Goal: Information Seeking & Learning: Learn about a topic

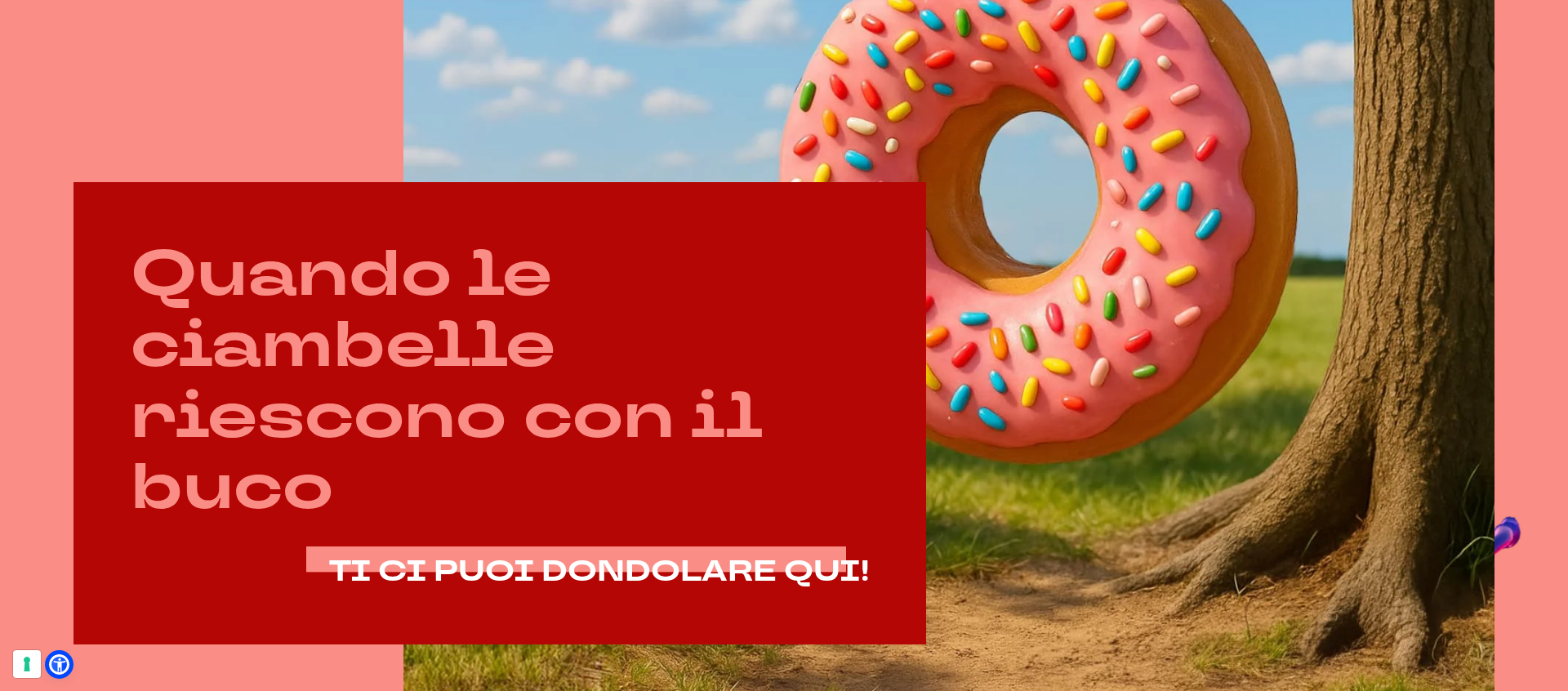
scroll to position [945, 0]
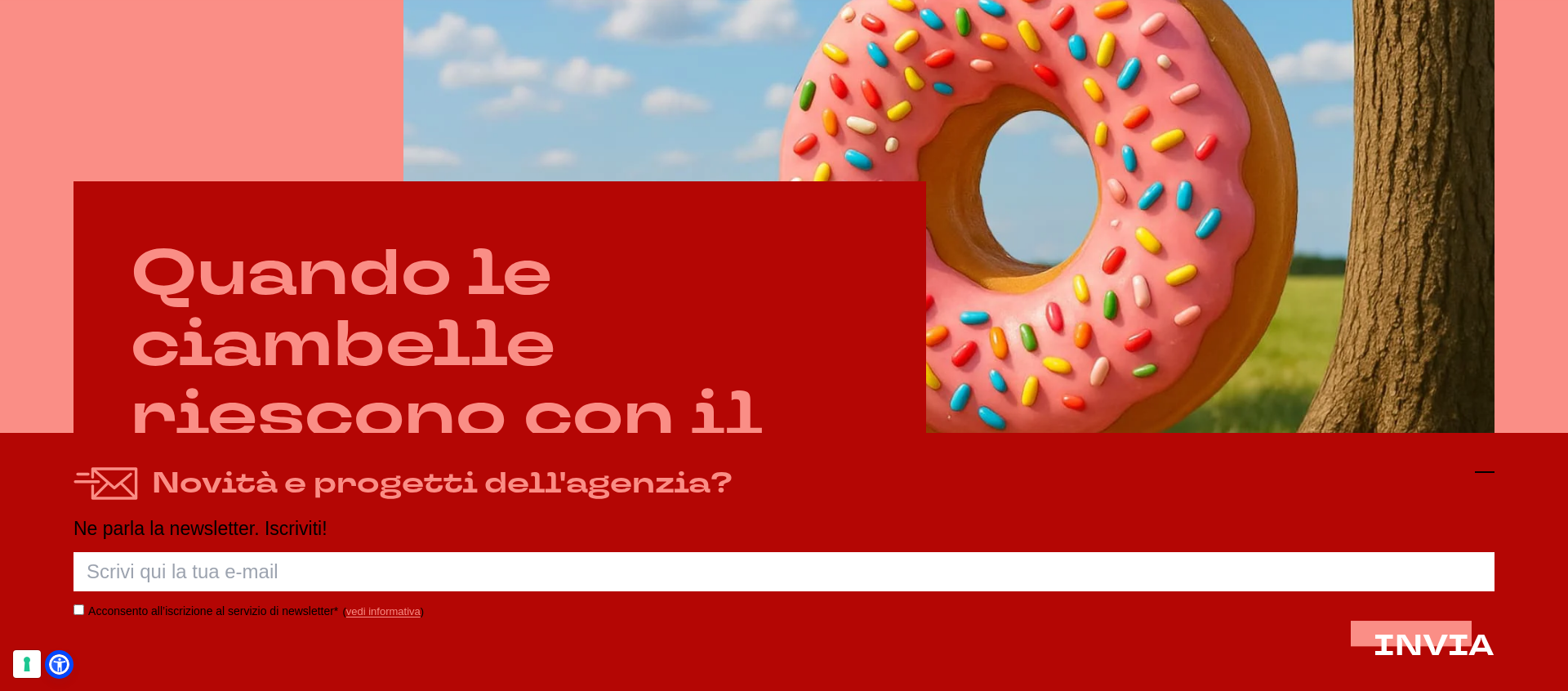
click at [1479, 468] on icon at bounding box center [1485, 472] width 20 height 20
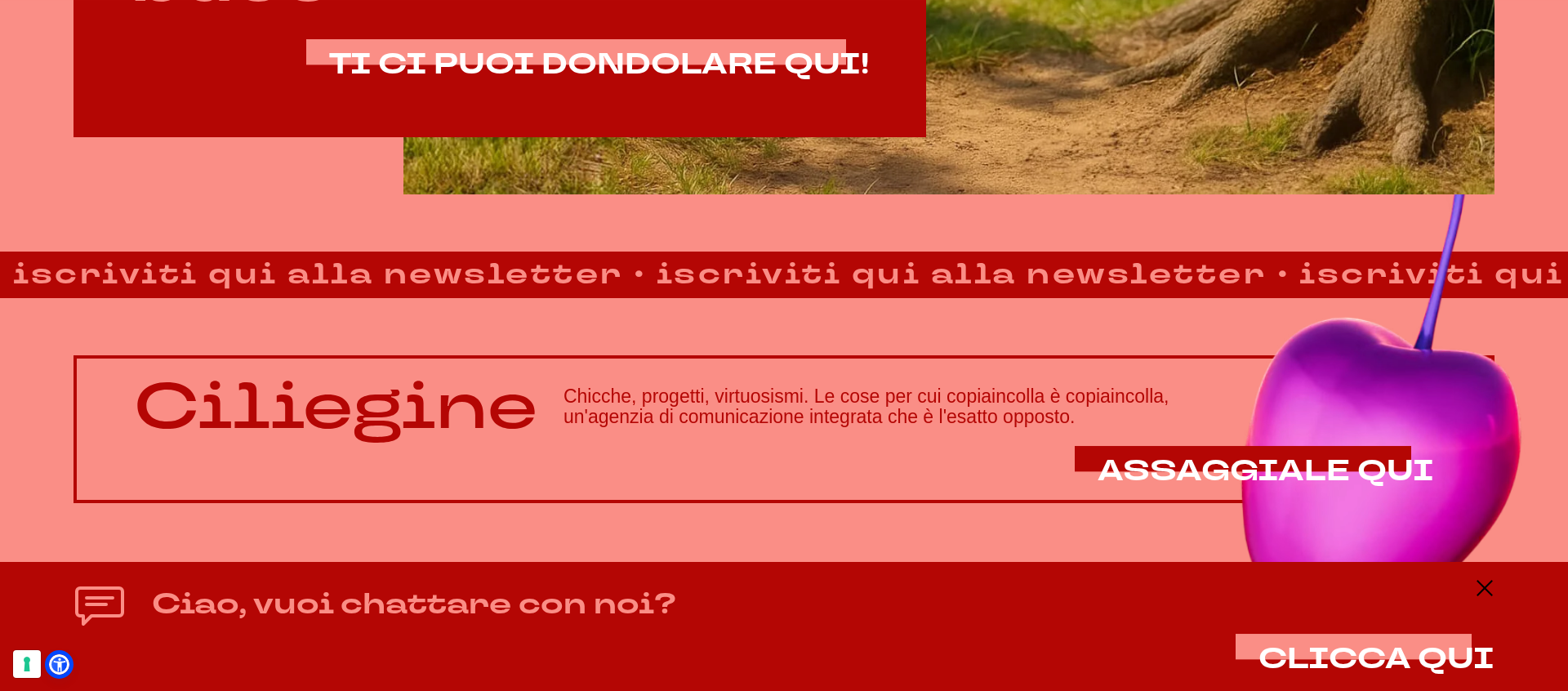
scroll to position [1453, 0]
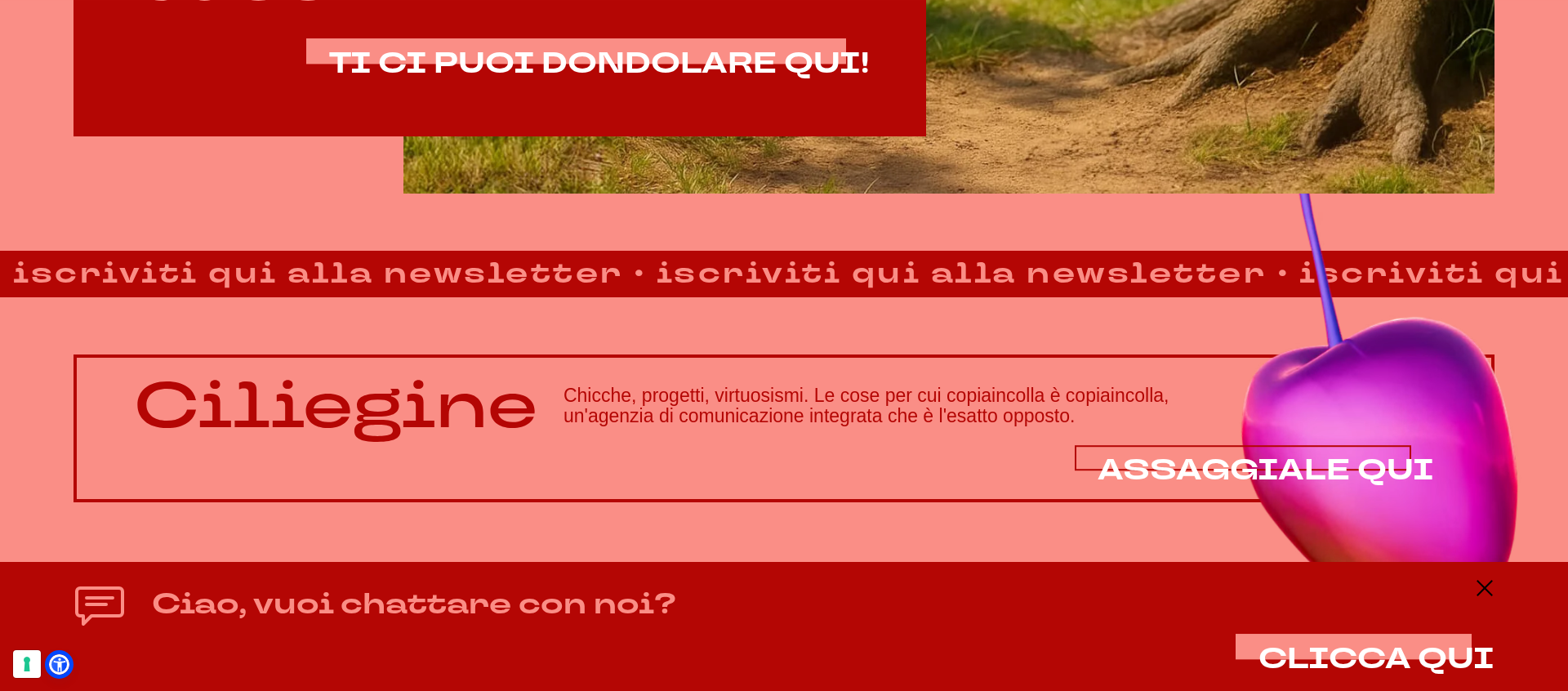
click at [1237, 454] on span "ASSAGGIALE QUI" at bounding box center [1266, 470] width 337 height 39
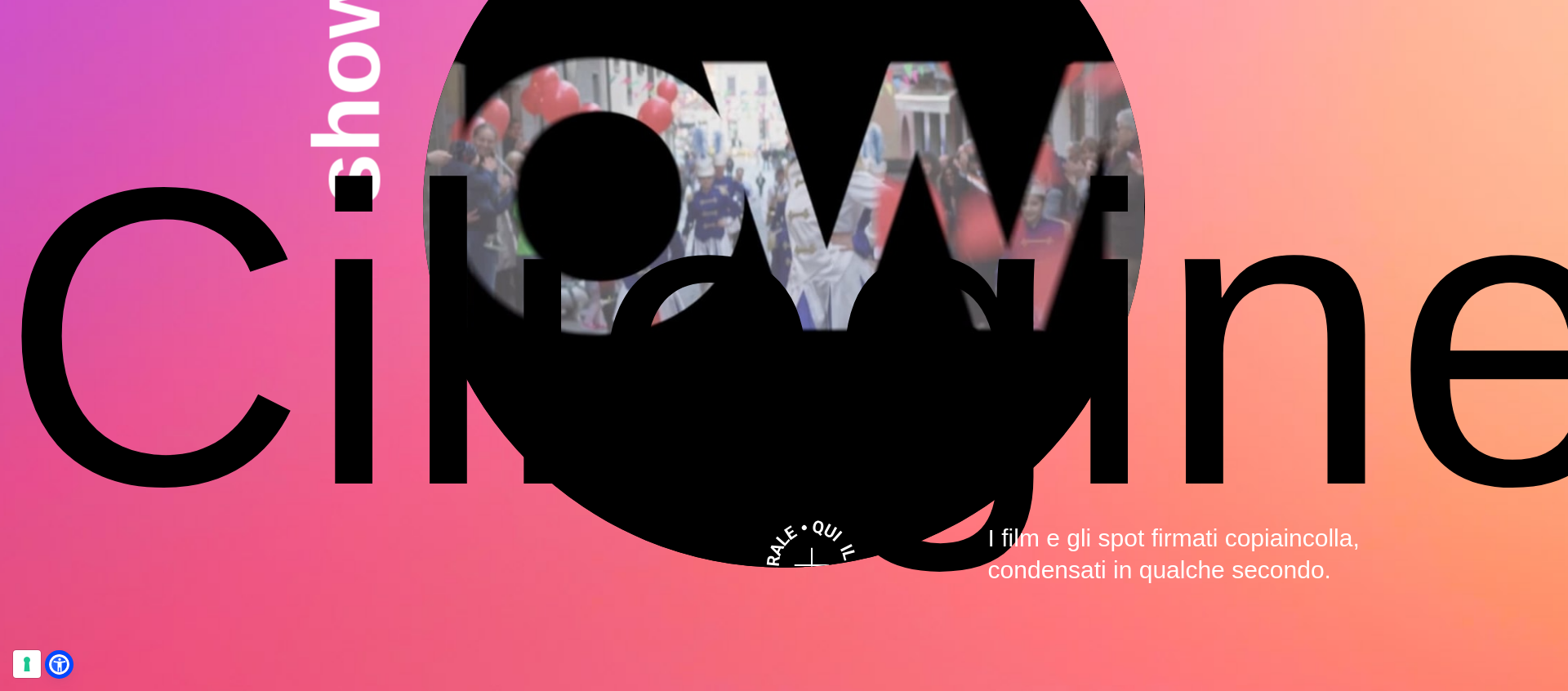
scroll to position [5290, 0]
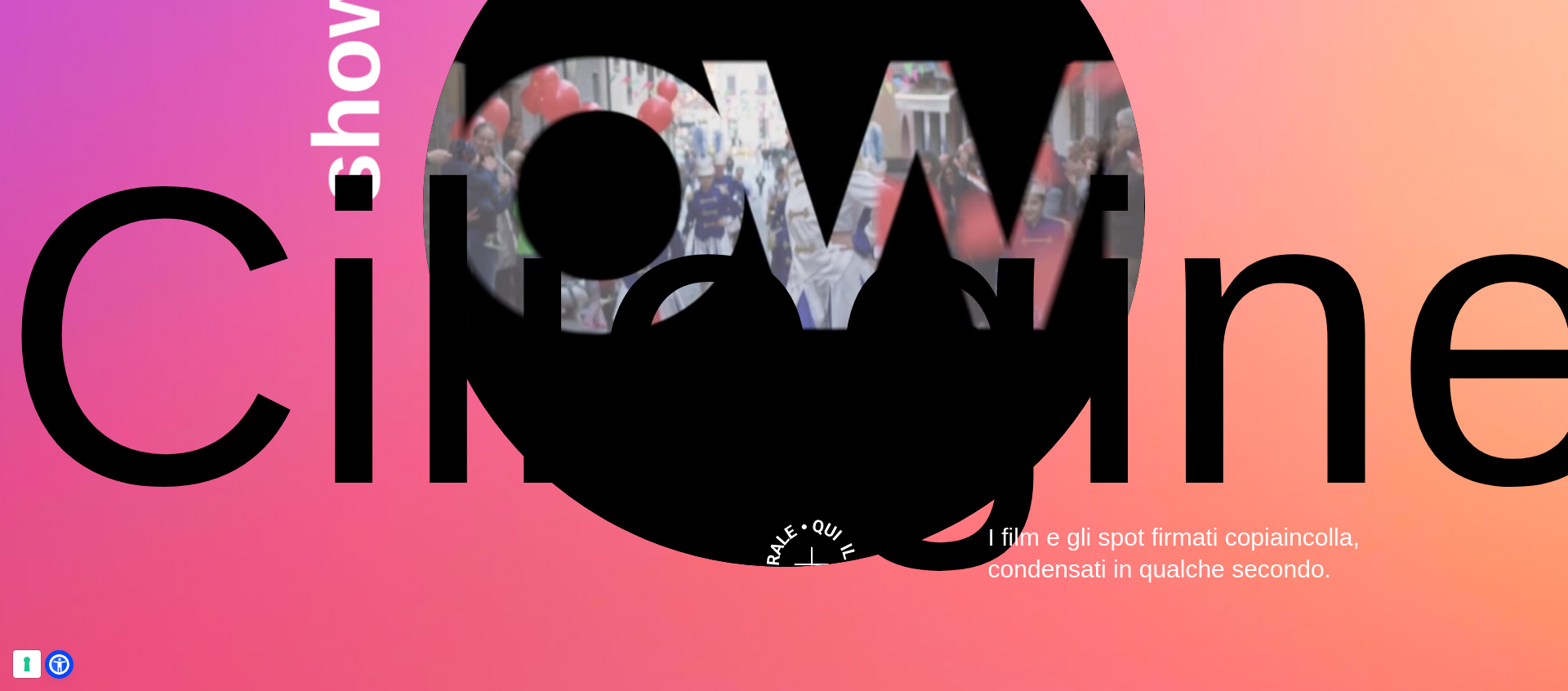
drag, startPoint x: 767, startPoint y: 483, endPoint x: 877, endPoint y: 478, distance: 110.1
click at [877, 478] on section "showreel I film e gli spot firmati copiaincolla, condensati in qualche secondo.…" at bounding box center [784, 350] width 1568 height 1147
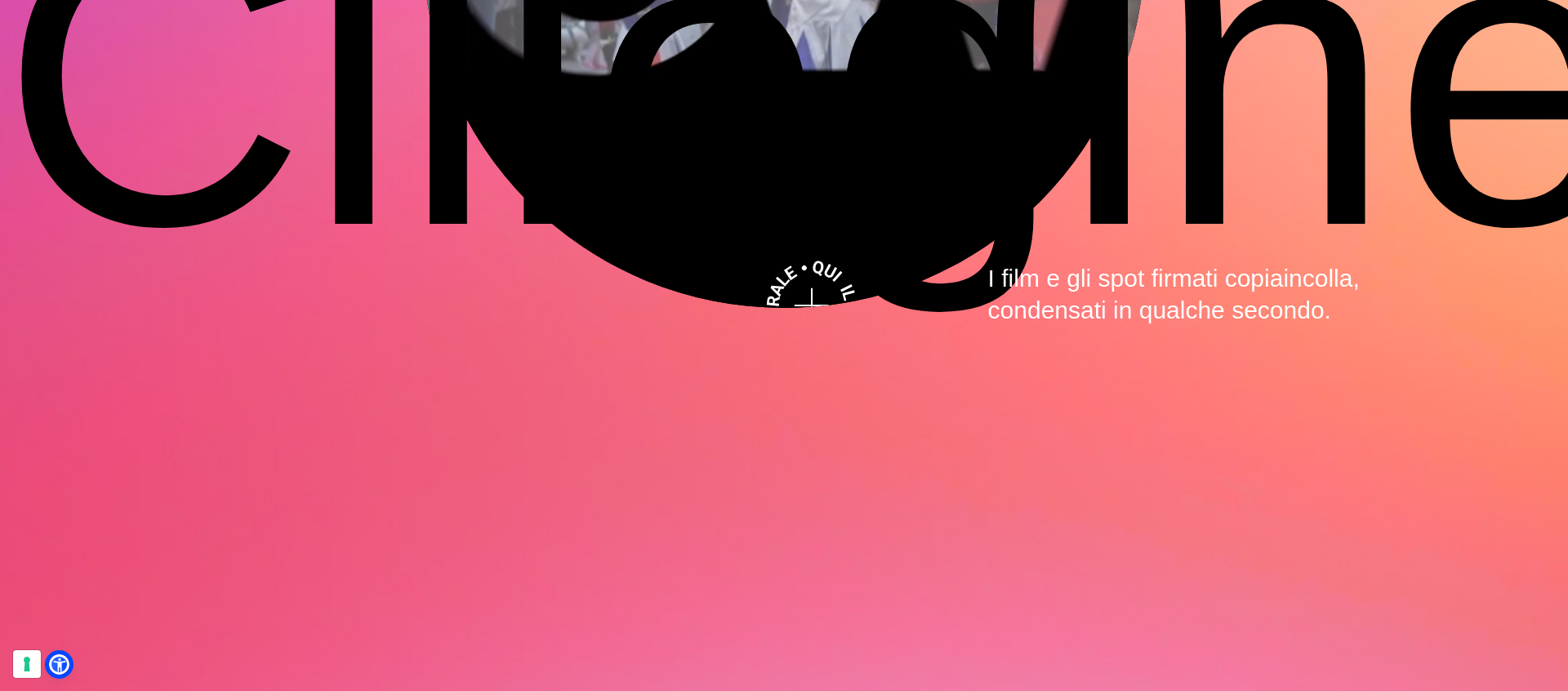
scroll to position [5550, 0]
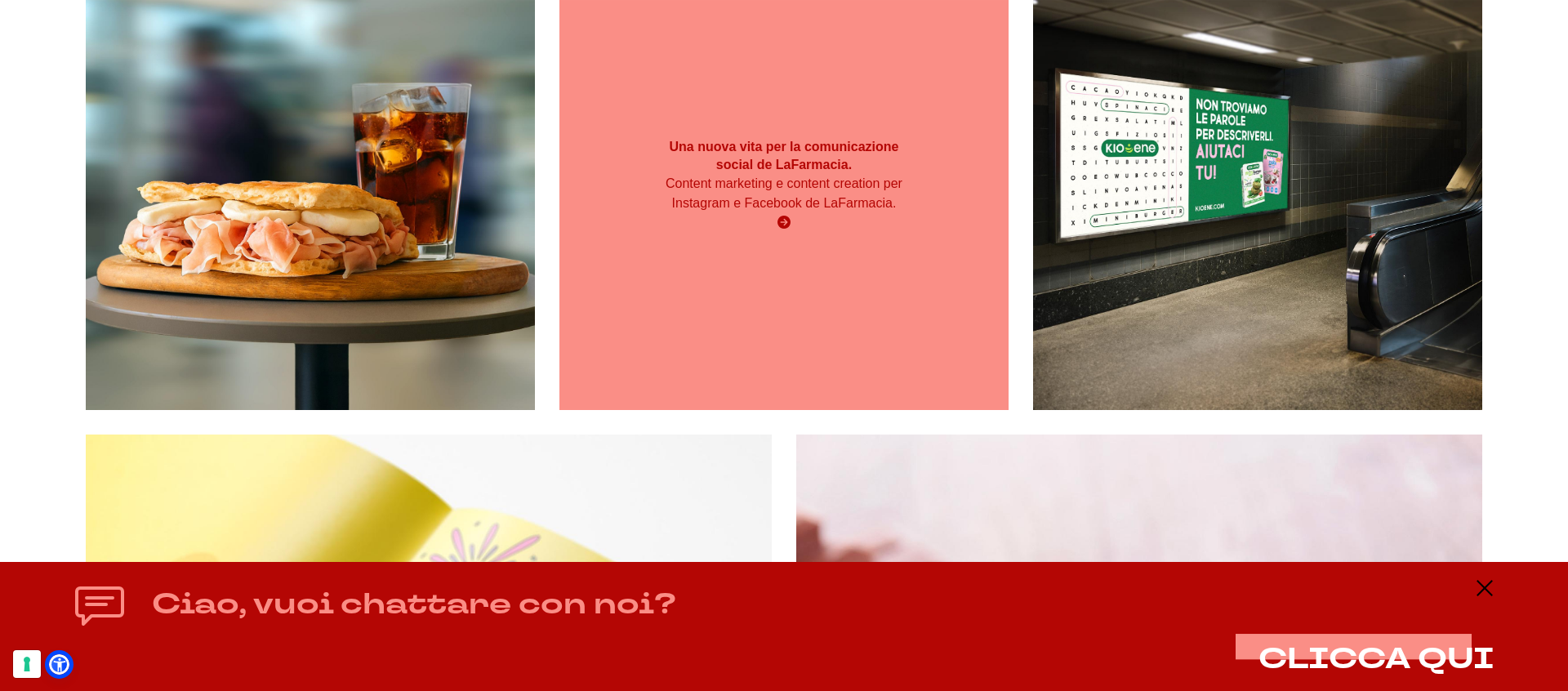
scroll to position [442, 0]
click at [679, 394] on div "Una nuova vita per la comunicazione social de LaFarmacia. Content marketing e c…" at bounding box center [784, 185] width 449 height 449
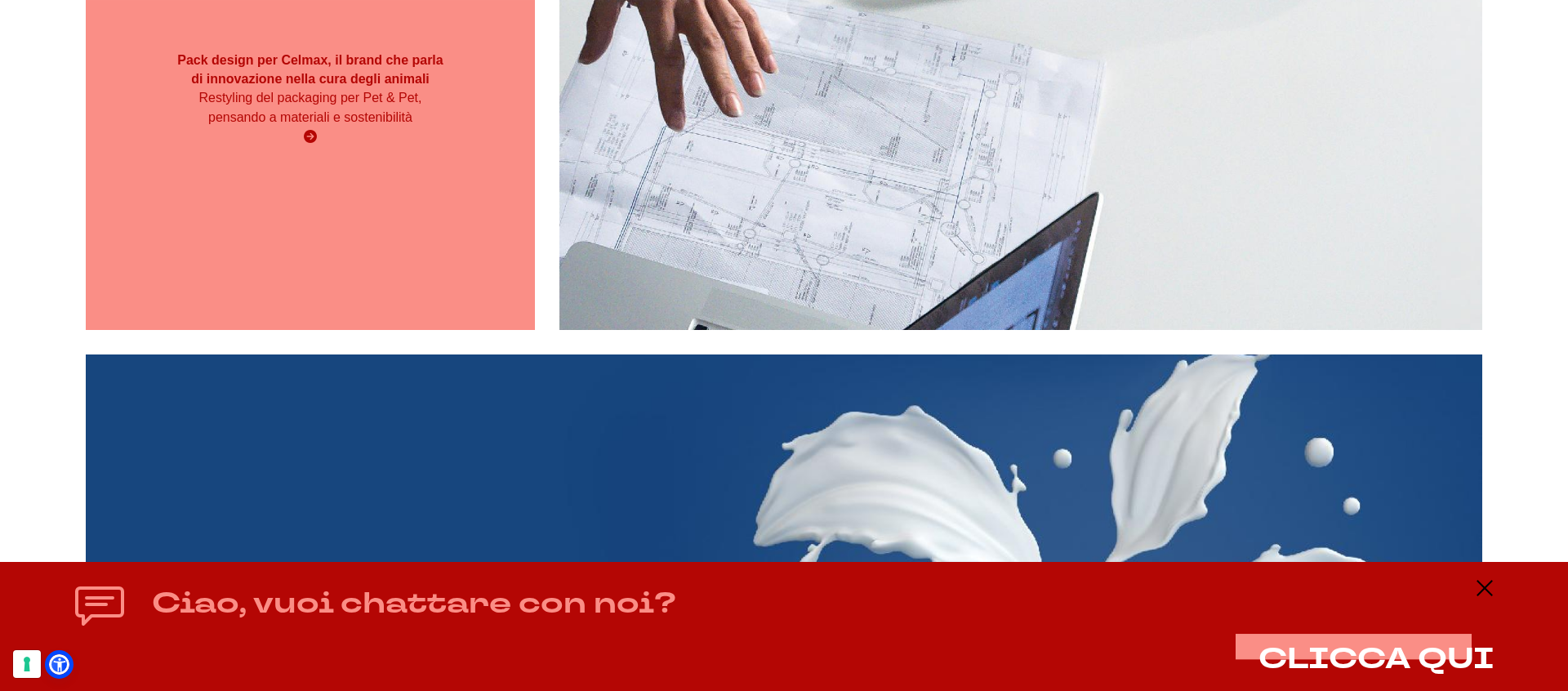
scroll to position [11291, 0]
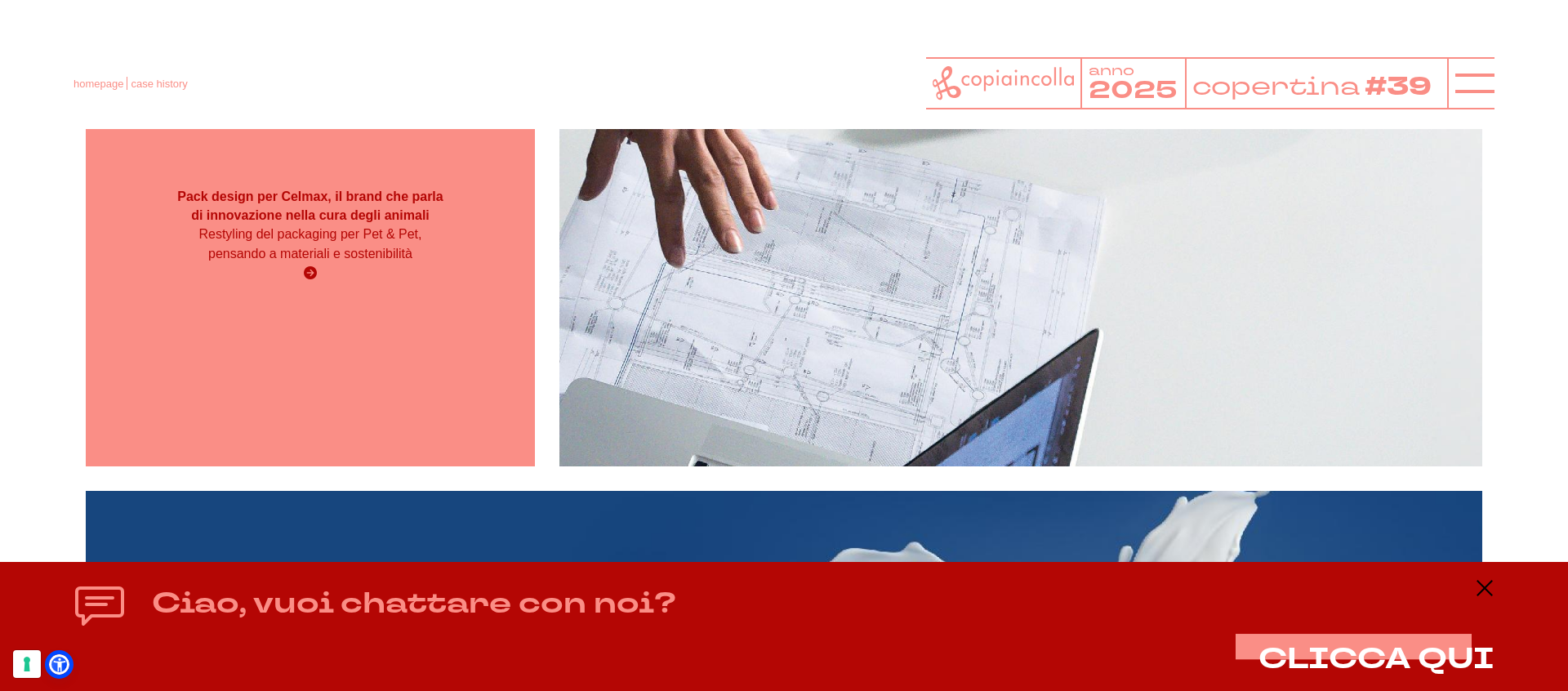
click at [444, 245] on div "Pack design per Celmax, il brand che parla di innovazione nella cura degli anim…" at bounding box center [311, 235] width 449 height 462
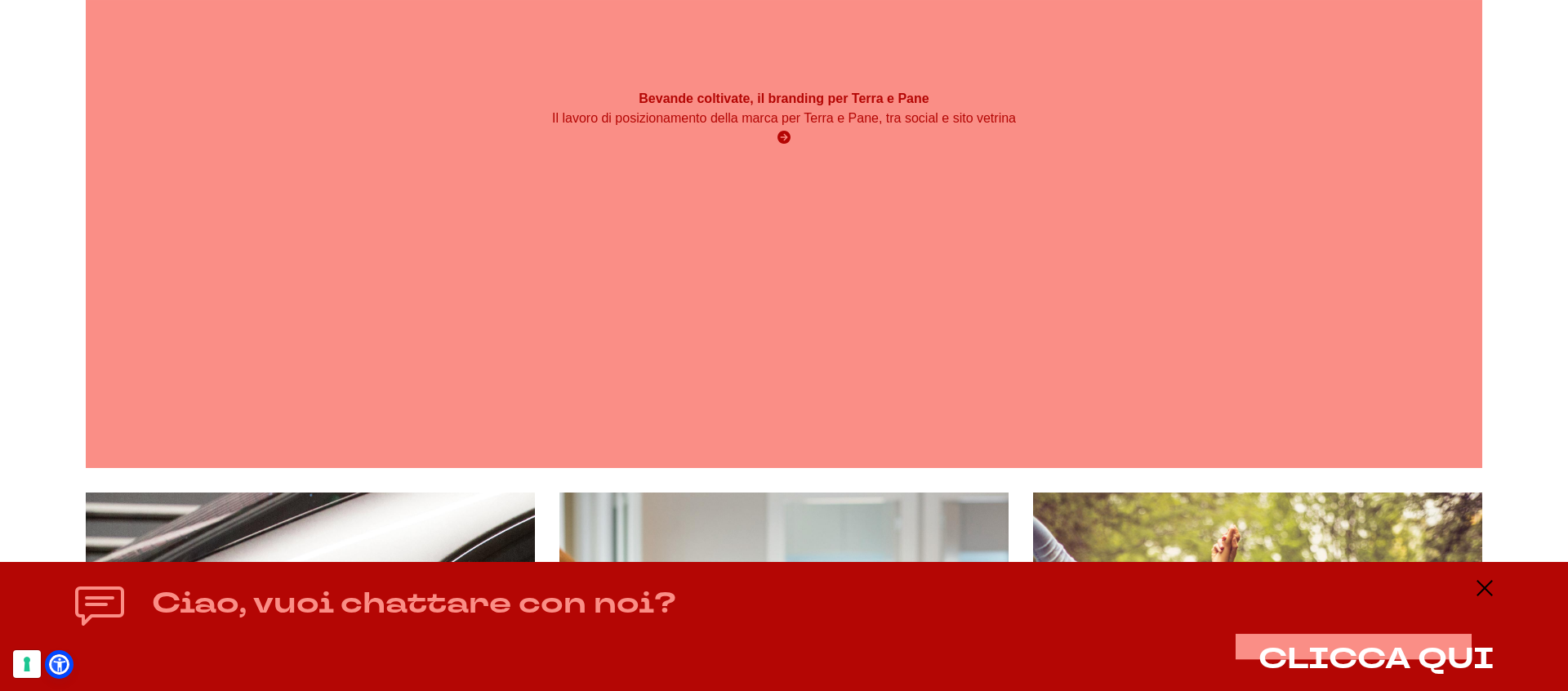
scroll to position [11876, 0]
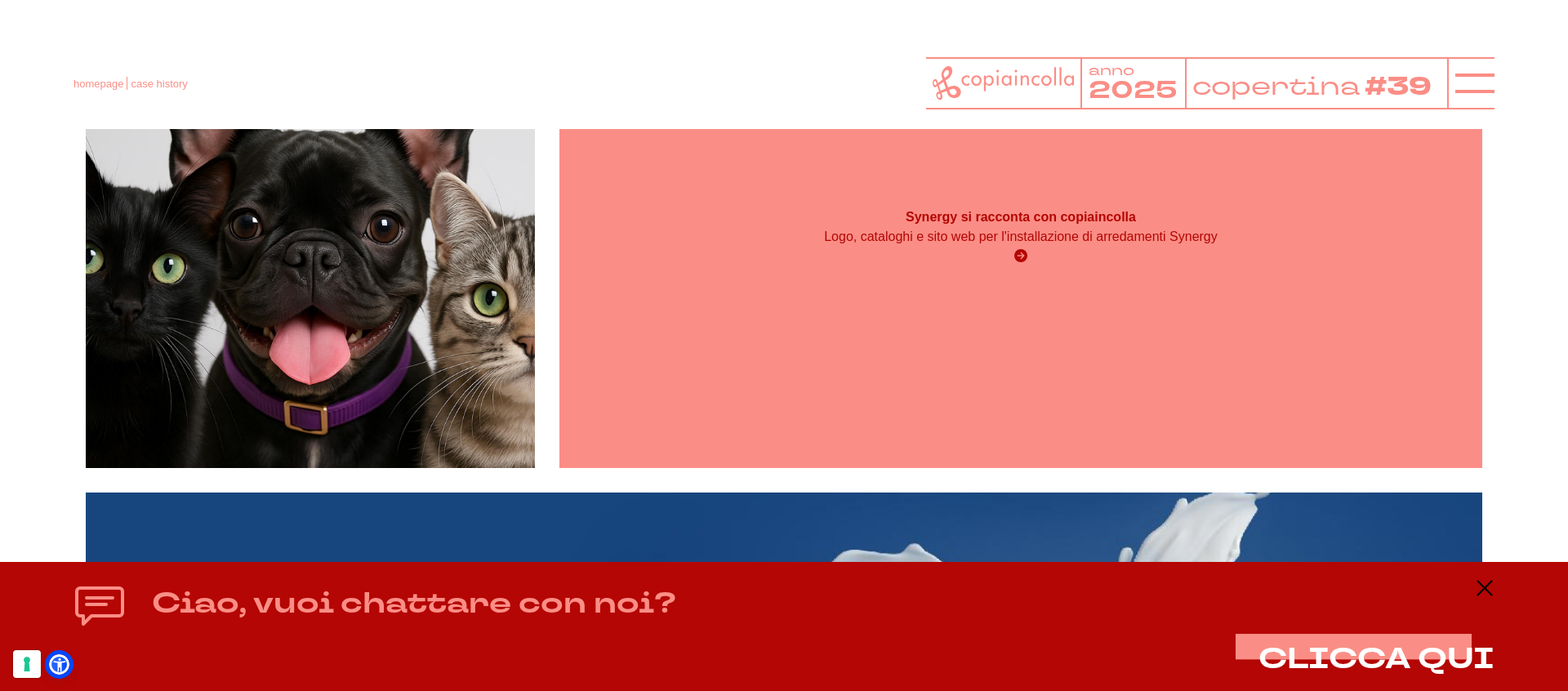
click at [1086, 224] on strong "Synergy si racconta con copiaincolla" at bounding box center [1020, 216] width 230 height 14
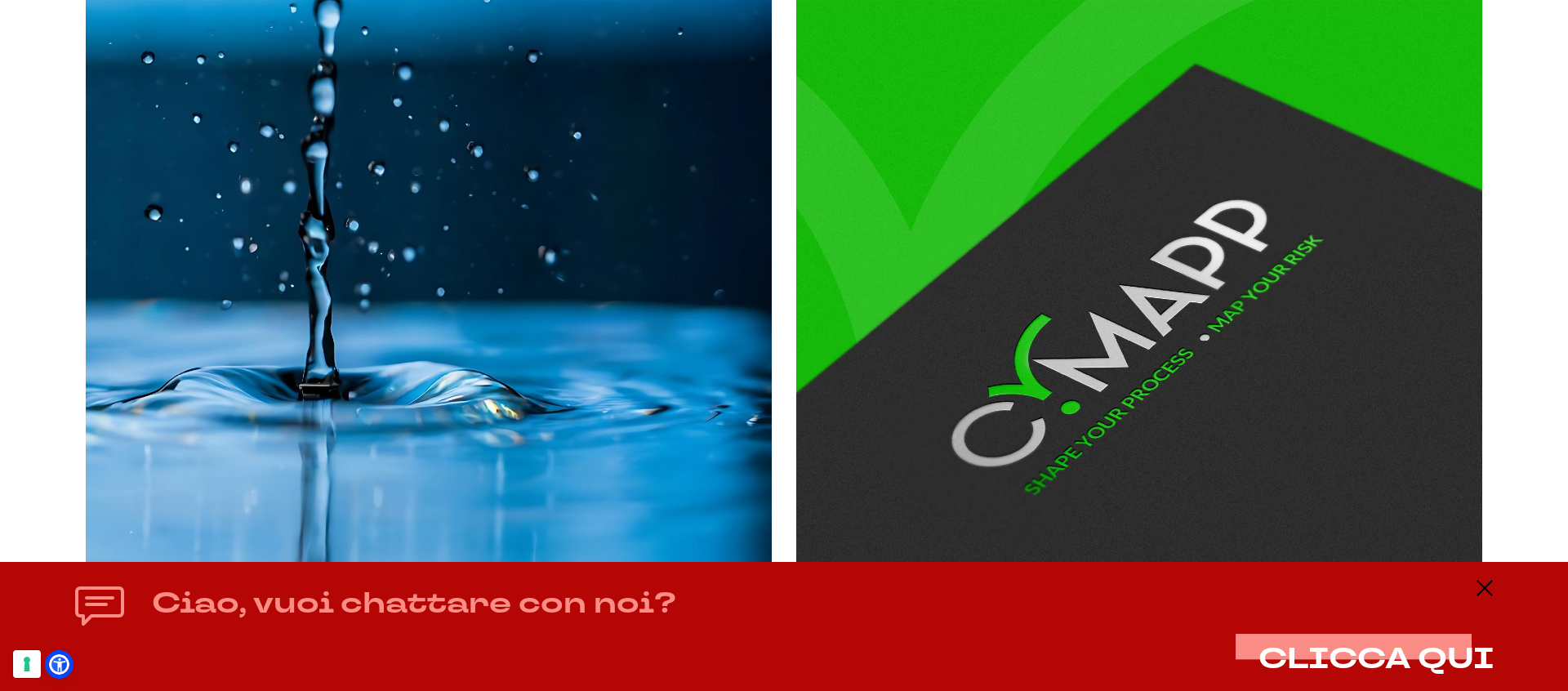
scroll to position [17710, 0]
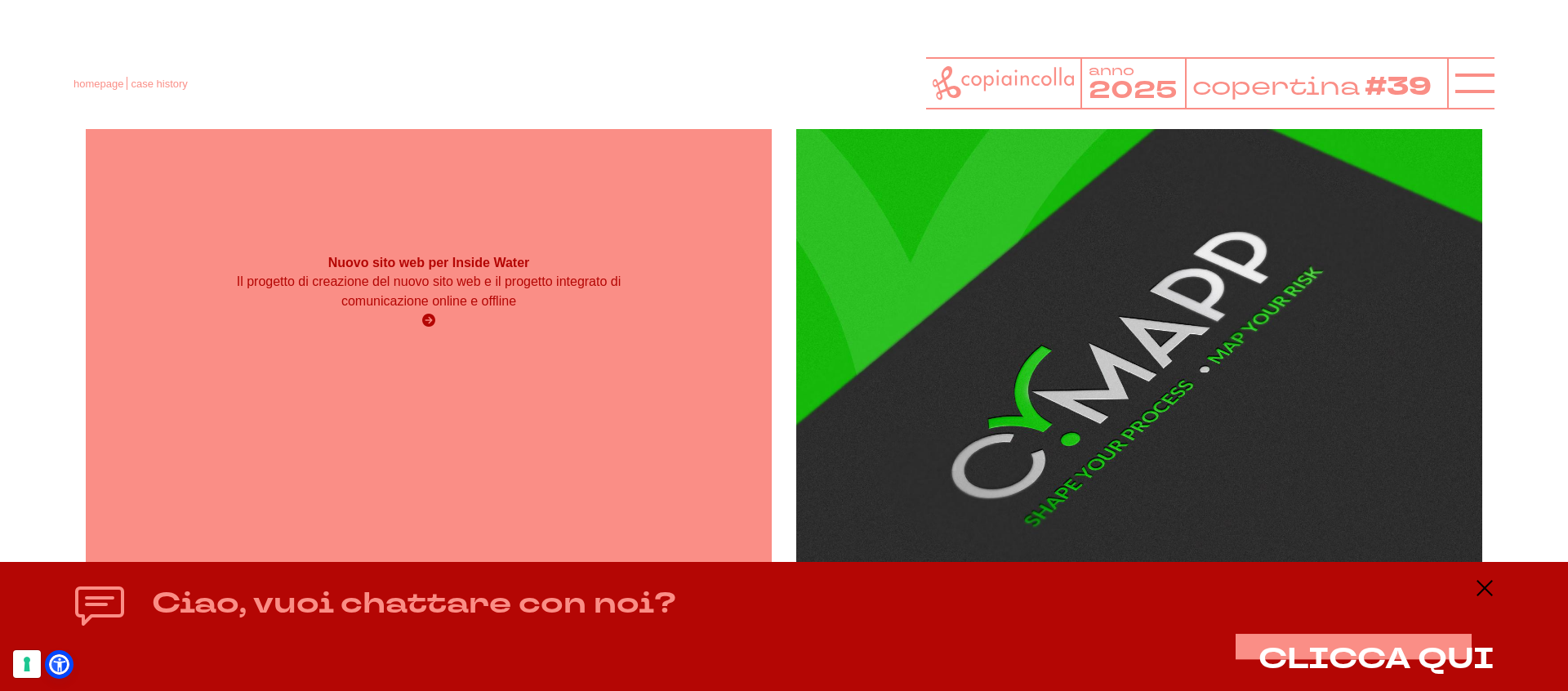
click at [653, 339] on div "Nuovo sito web per Inside Water Il progetto di creazione del nuovo sito web e i…" at bounding box center [429, 292] width 686 height 93
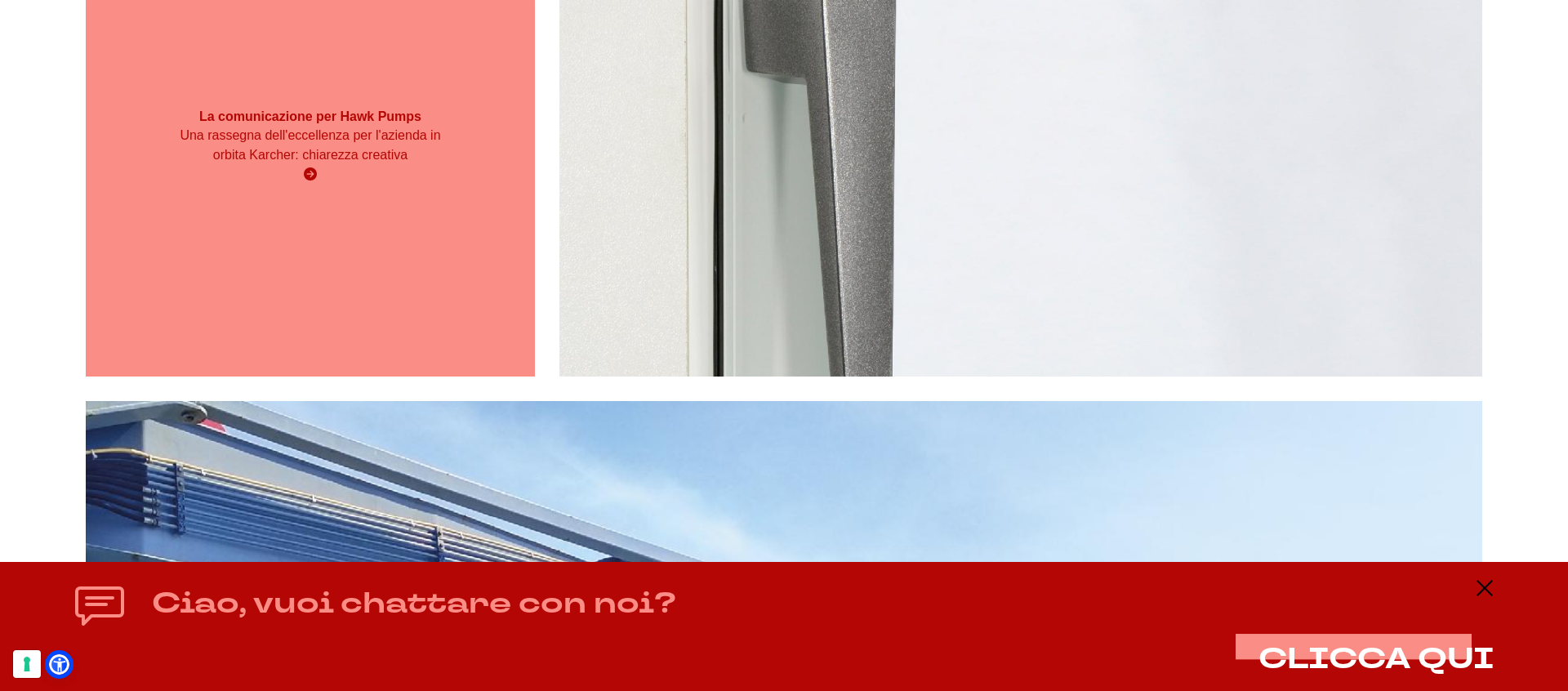
scroll to position [23209, 0]
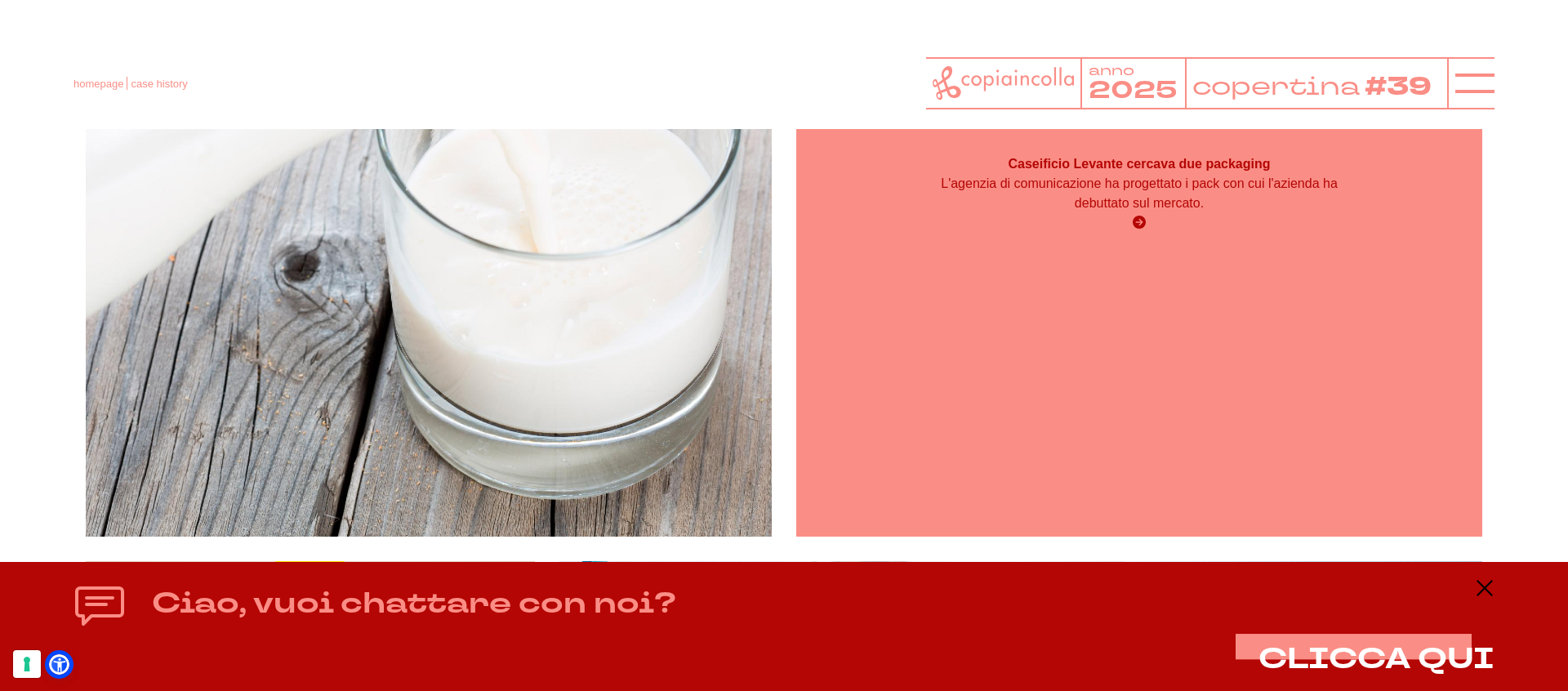
click at [1018, 213] on p "L'agenzia di comunicazione ha progettato i pack con cui l'azienda ha debuttato …" at bounding box center [1139, 193] width 412 height 39
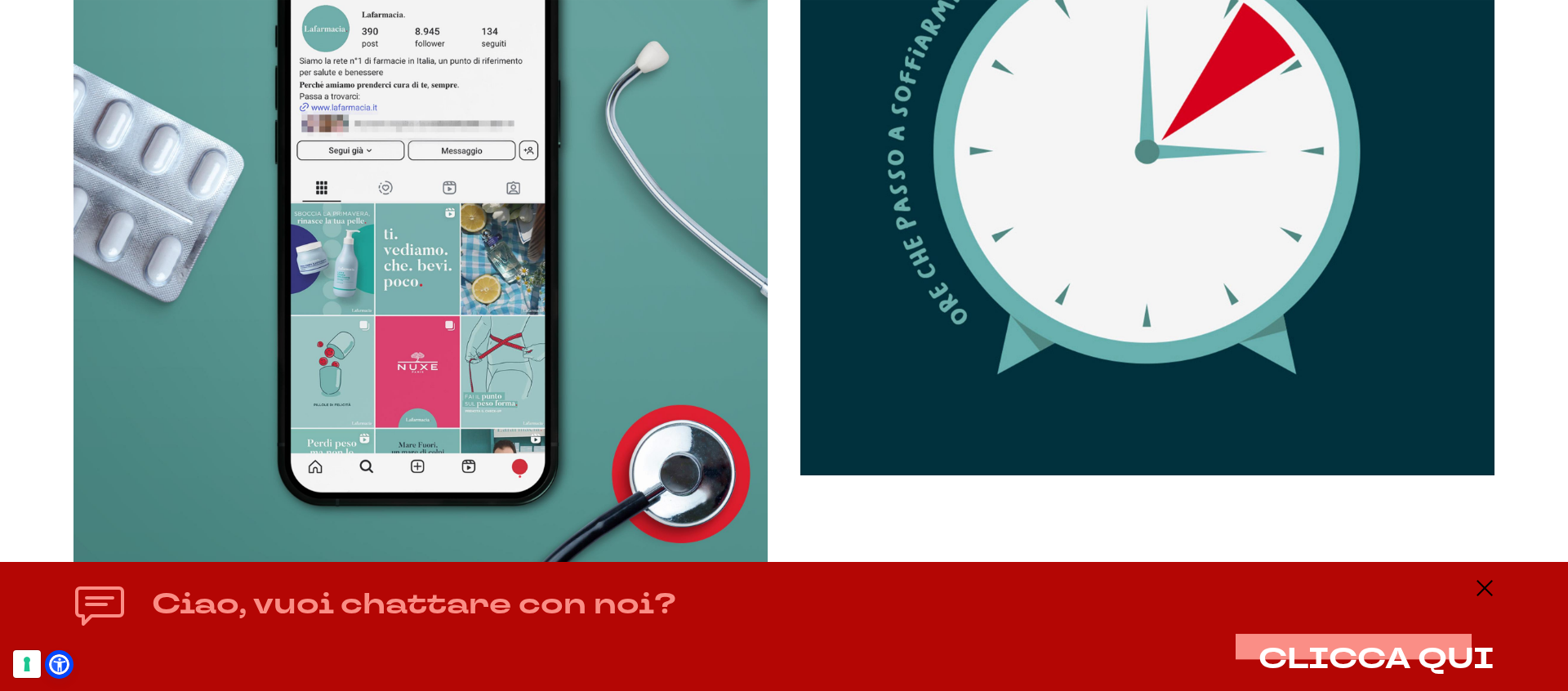
scroll to position [2181, 0]
click at [339, 437] on img at bounding box center [420, 218] width 694 height 695
click at [348, 412] on img at bounding box center [420, 218] width 694 height 695
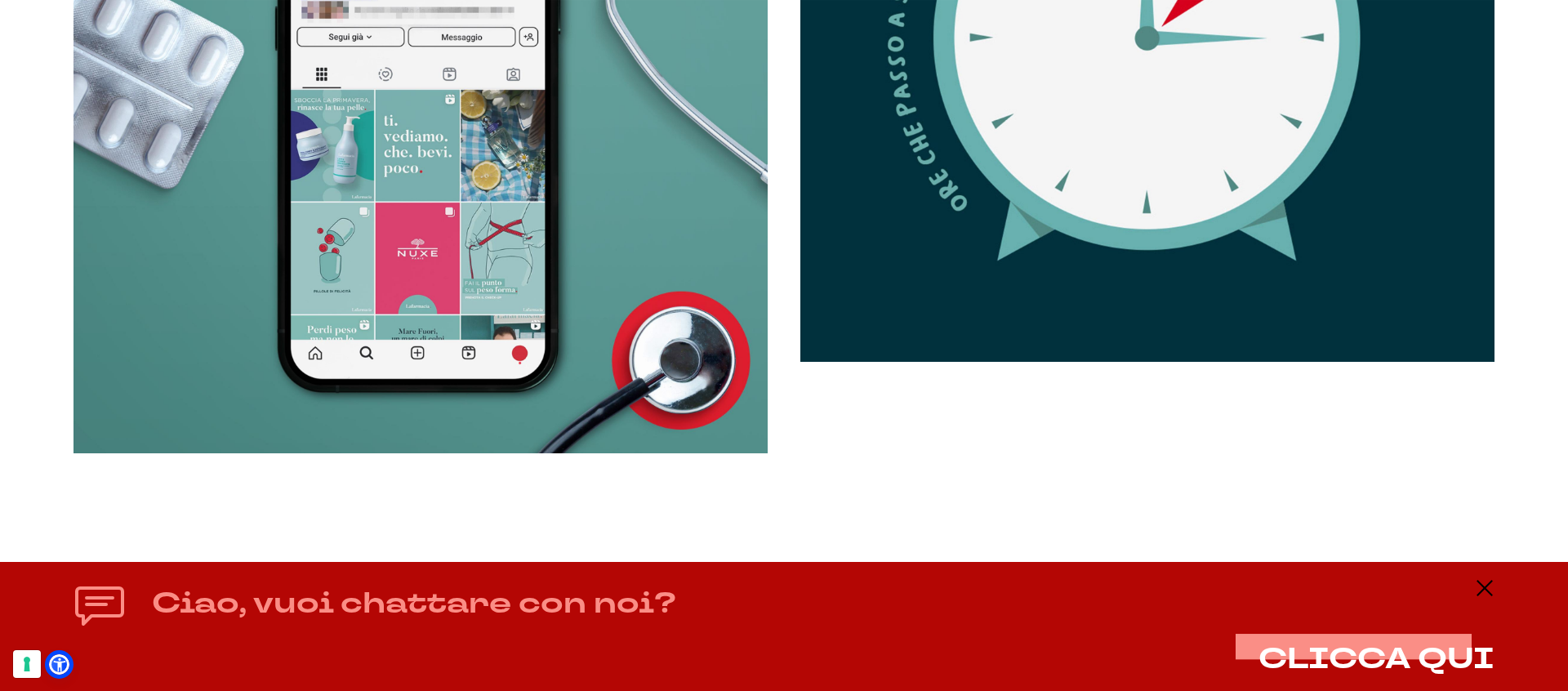
scroll to position [2295, 0]
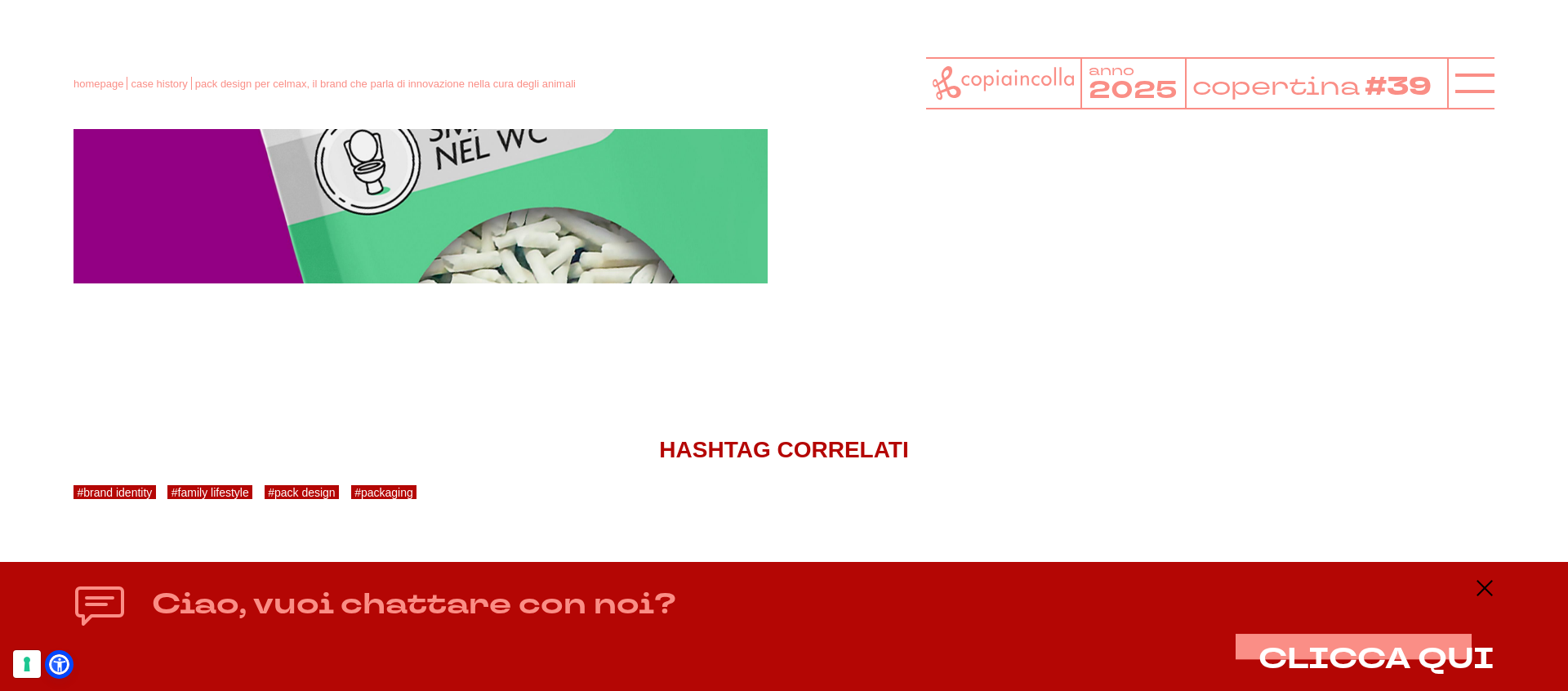
scroll to position [4849, 0]
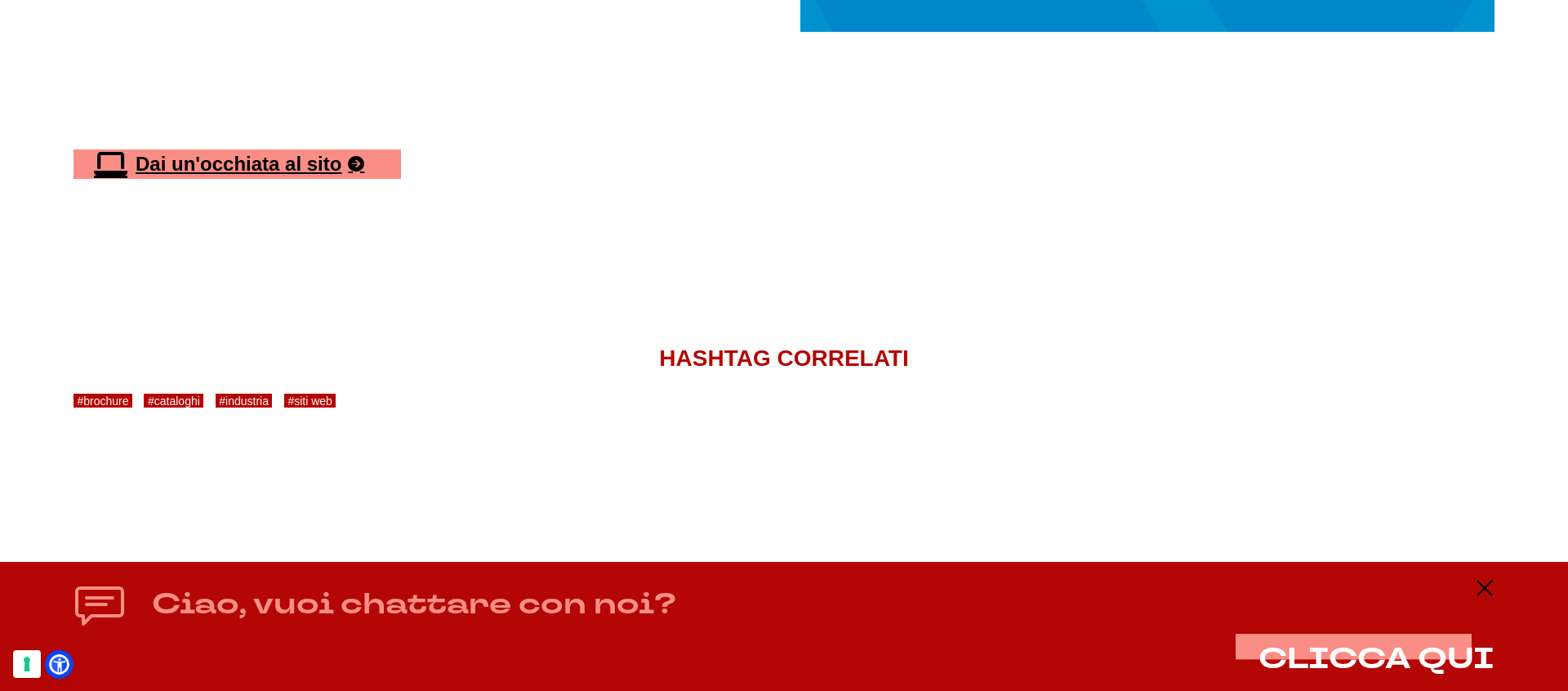
scroll to position [3789, 0]
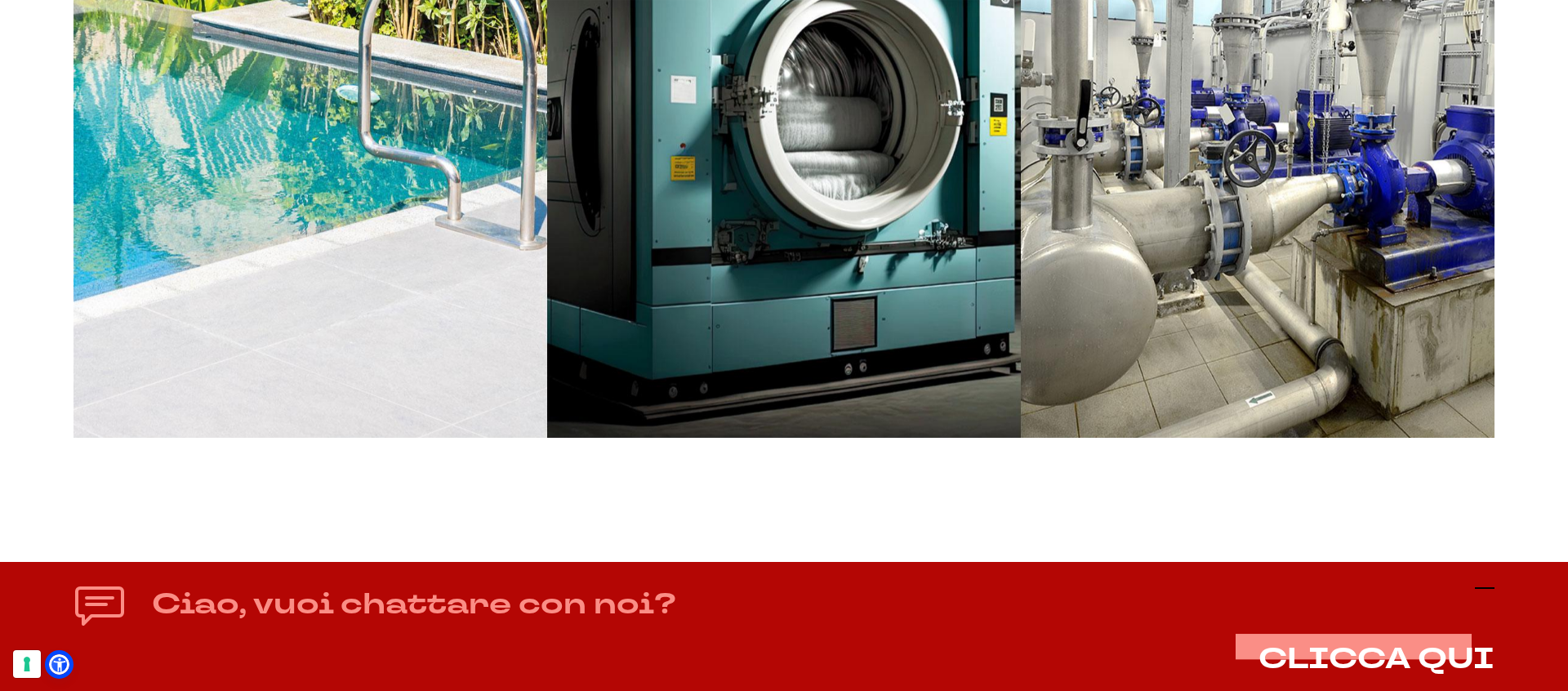
scroll to position [1452, 0]
click at [1478, 582] on icon at bounding box center [1485, 588] width 20 height 20
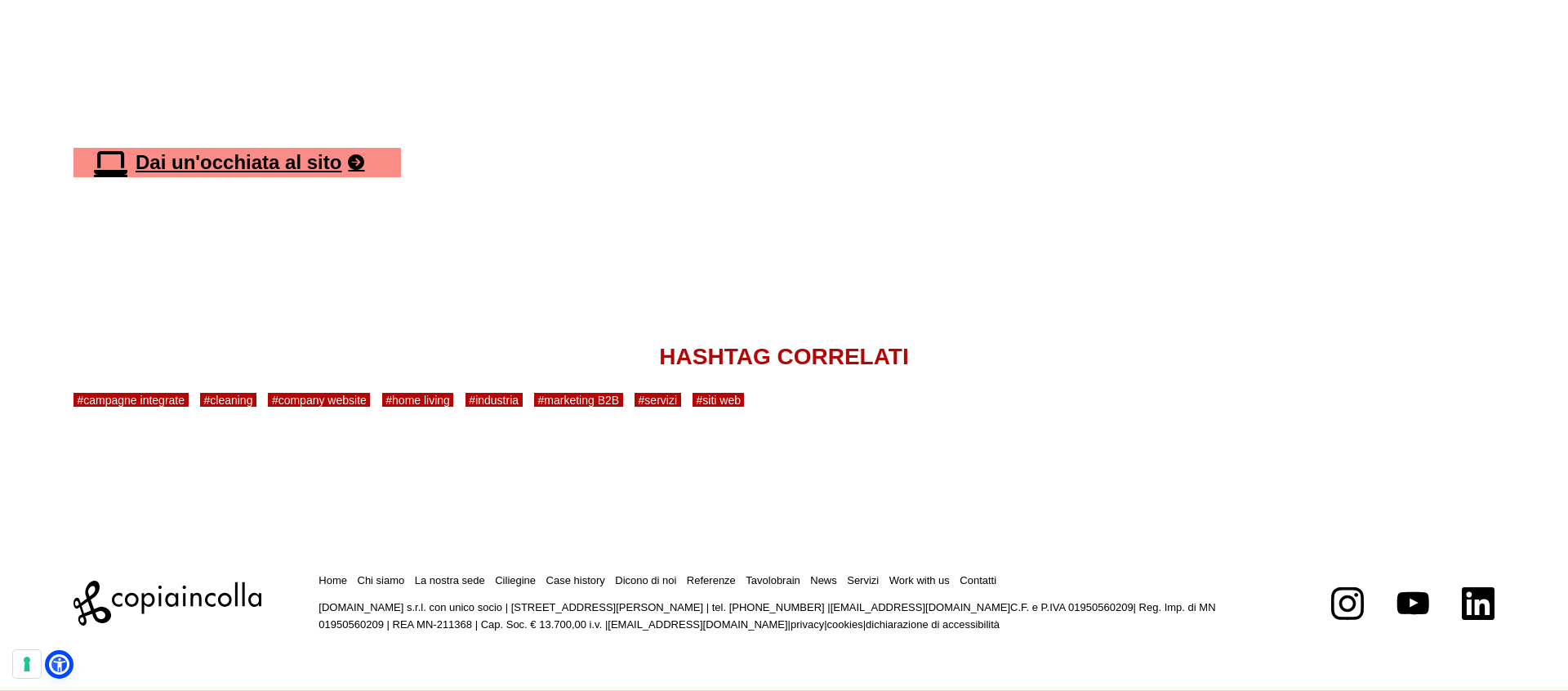
scroll to position [6243, 0]
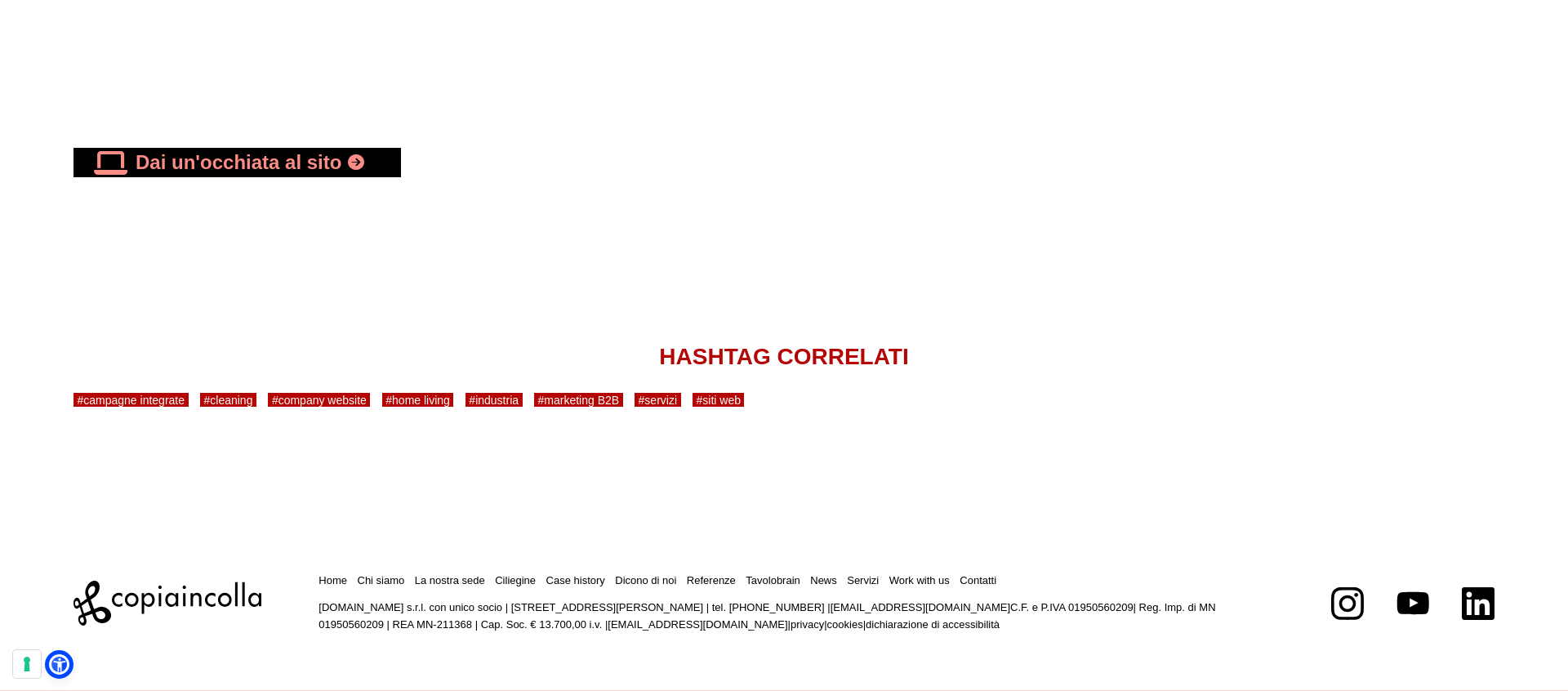
click at [295, 165] on link "Dai un'occhiata al sito" at bounding box center [237, 162] width 328 height 29
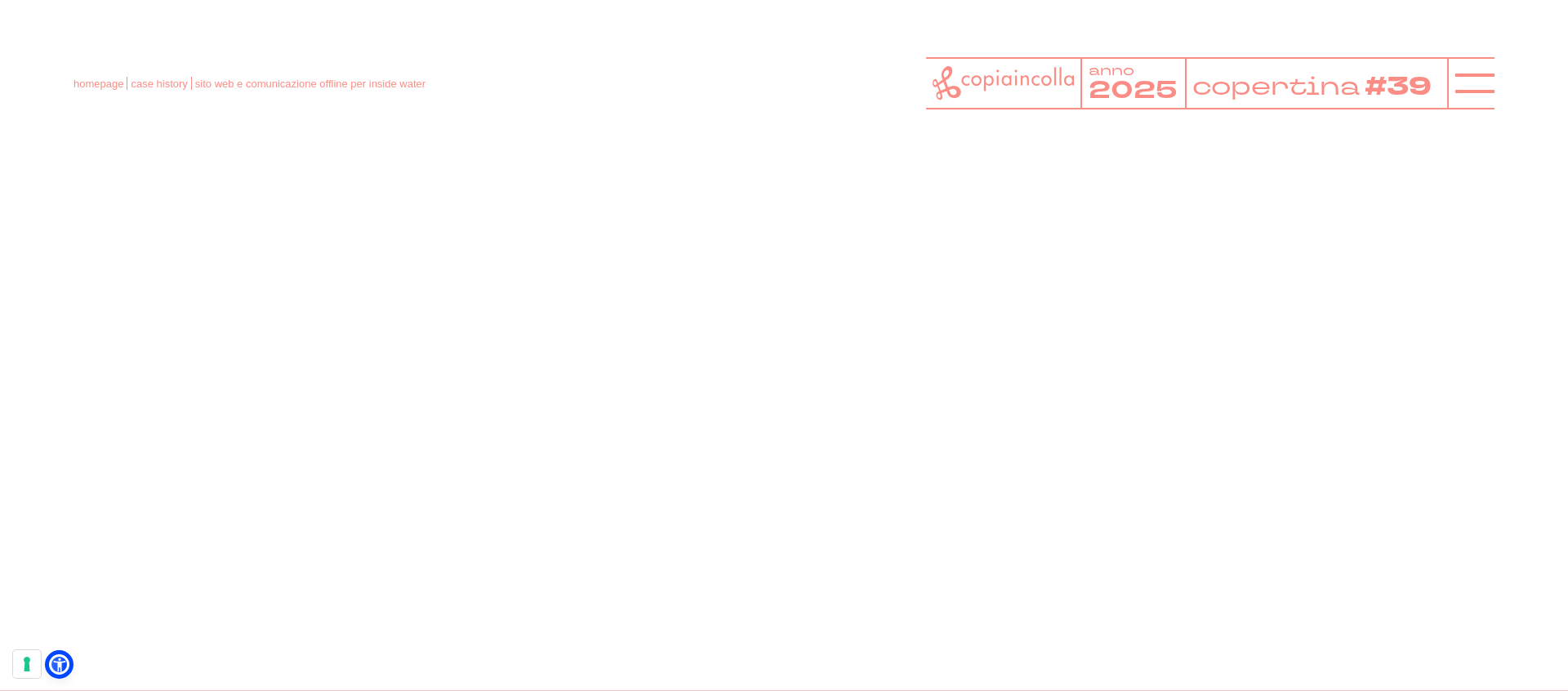
scroll to position [5408, 0]
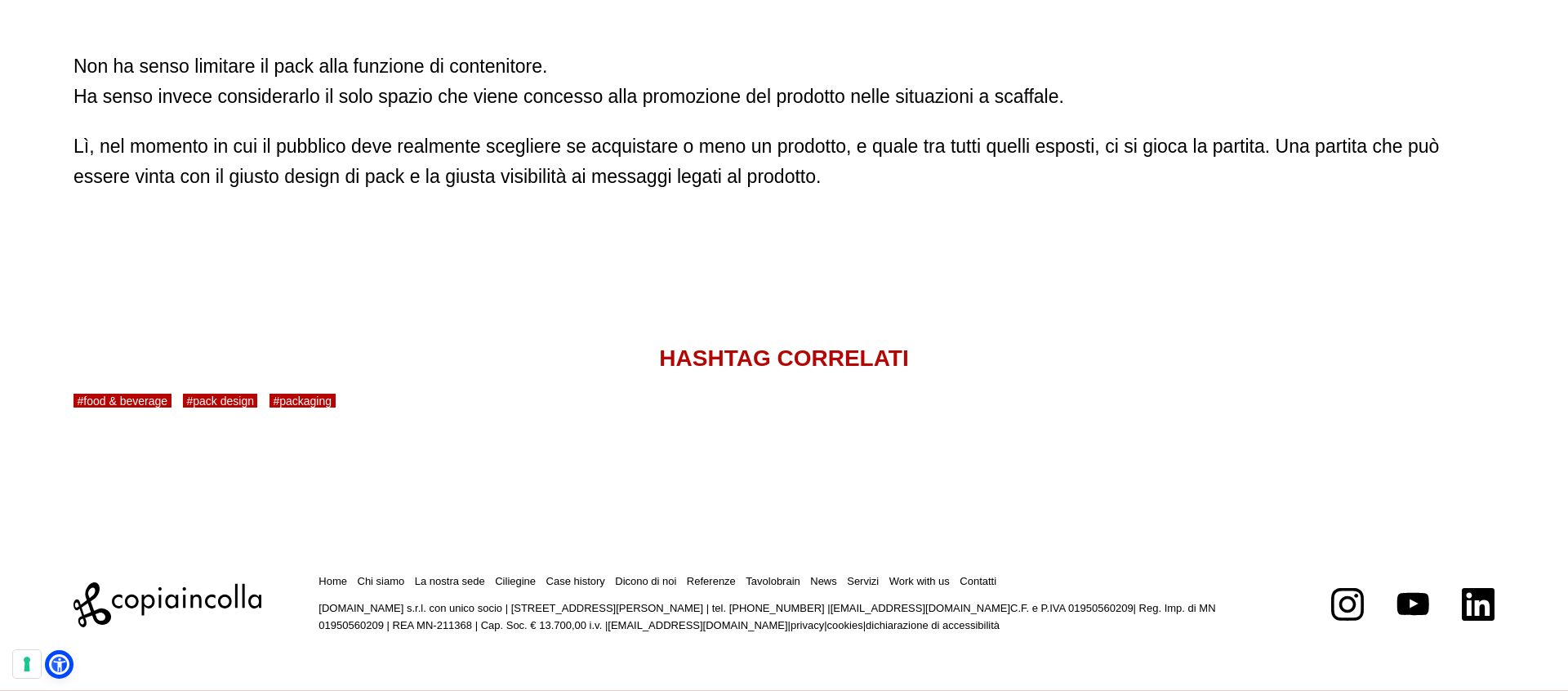
scroll to position [3595, 0]
click at [346, 579] on link "Home" at bounding box center [333, 581] width 29 height 13
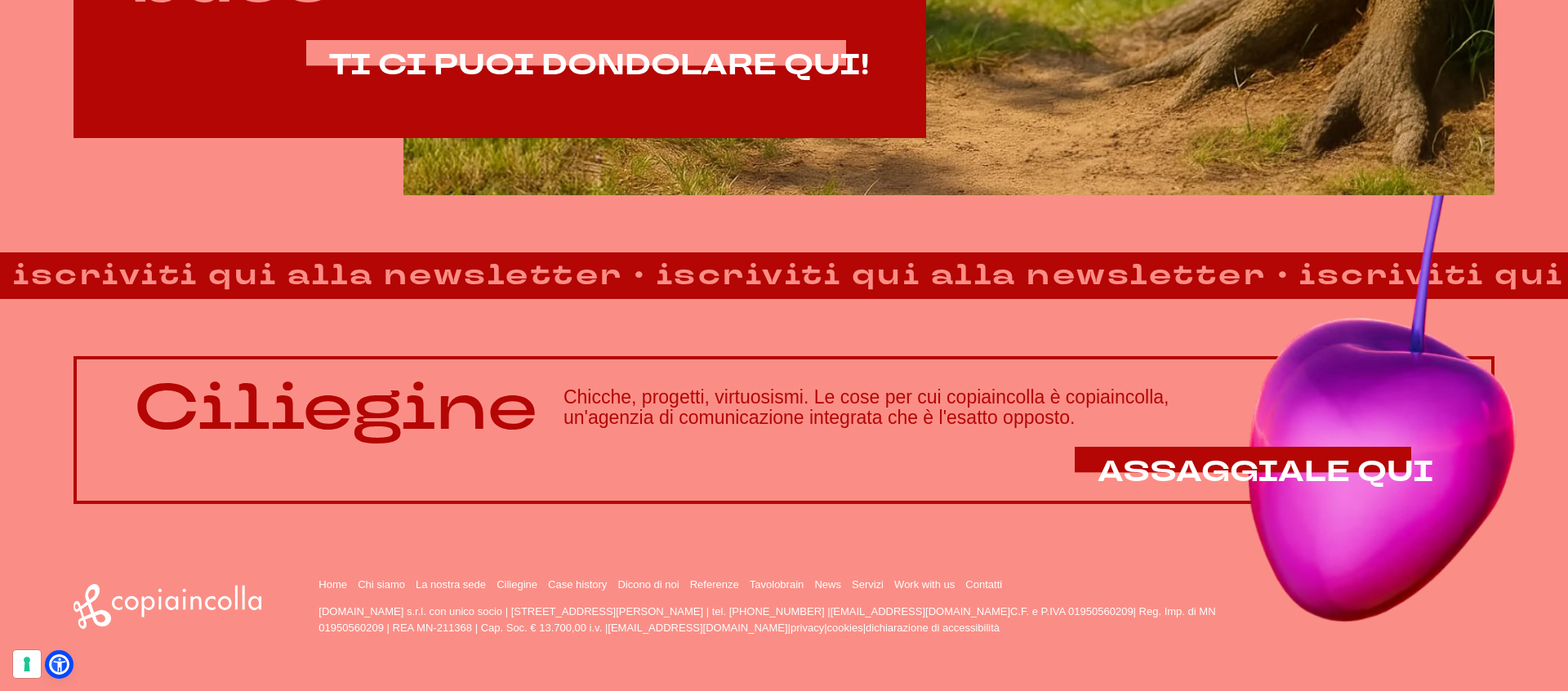
scroll to position [1452, 0]
